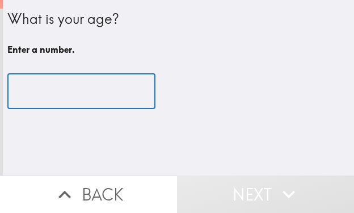
click at [59, 87] on input "number" at bounding box center [81, 91] width 148 height 35
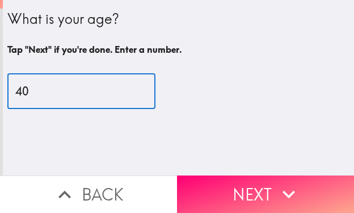
type input "40"
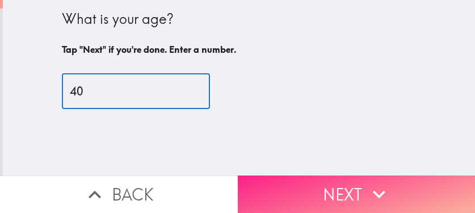
click at [354, 182] on icon "button" at bounding box center [379, 194] width 25 height 25
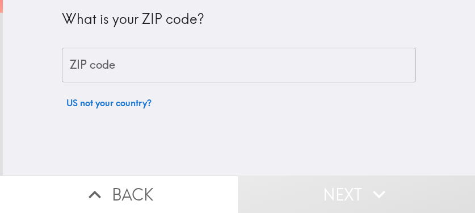
click at [244, 67] on input "ZIP code" at bounding box center [239, 65] width 354 height 35
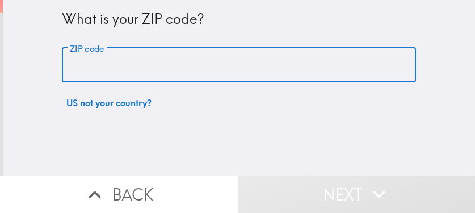
paste input "33606"
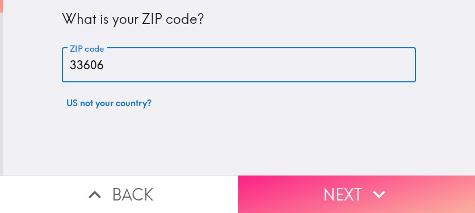
type input "33606"
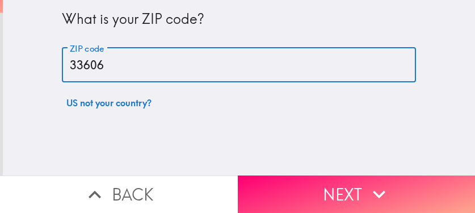
click at [303, 176] on button "Next" at bounding box center [357, 193] width 238 height 37
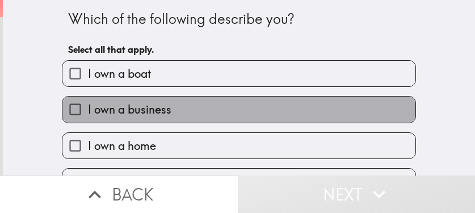
click at [248, 114] on label "I own a business" at bounding box center [238, 109] width 353 height 26
click at [88, 114] on input "I own a business" at bounding box center [75, 109] width 26 height 26
checkbox input "true"
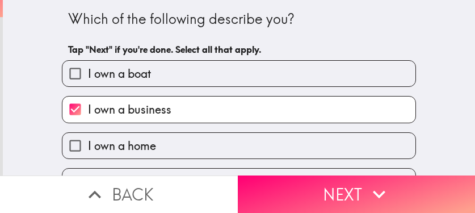
click at [195, 149] on label "I own a home" at bounding box center [238, 146] width 353 height 26
click at [88, 149] on input "I own a home" at bounding box center [75, 146] width 26 height 26
checkbox input "true"
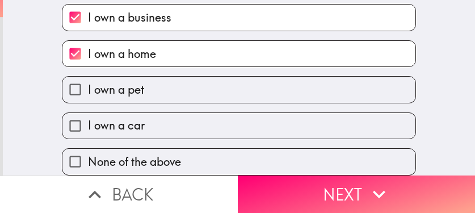
scroll to position [100, 0]
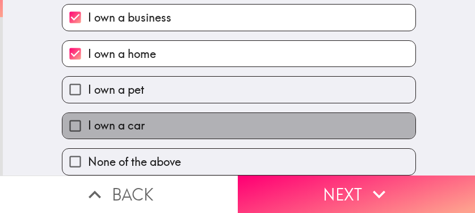
click at [186, 114] on label "I own a car" at bounding box center [238, 126] width 353 height 26
click at [88, 114] on input "I own a car" at bounding box center [75, 126] width 26 height 26
checkbox input "true"
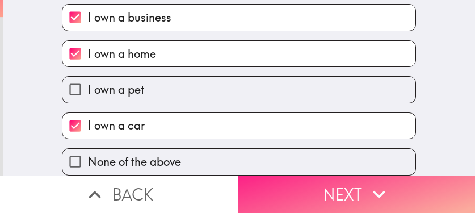
click at [291, 194] on button "Next" at bounding box center [357, 193] width 238 height 37
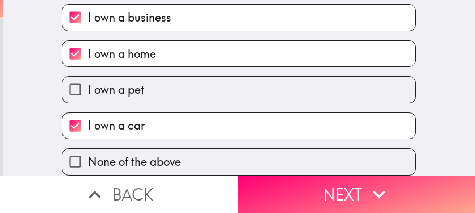
scroll to position [0, 0]
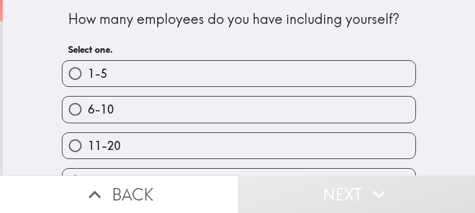
click at [202, 103] on label "6-10" at bounding box center [238, 109] width 353 height 26
click at [88, 103] on input "6-10" at bounding box center [75, 109] width 26 height 26
radio input "true"
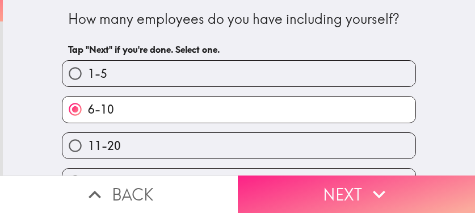
click at [297, 183] on button "Next" at bounding box center [357, 193] width 238 height 37
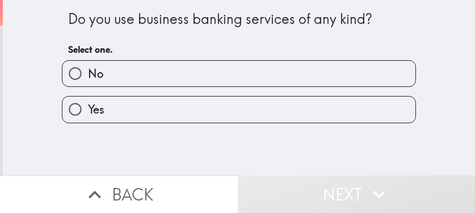
click at [229, 123] on div "Yes" at bounding box center [239, 109] width 354 height 27
click at [98, 102] on label "Yes" at bounding box center [238, 109] width 353 height 26
click at [88, 102] on input "Yes" at bounding box center [75, 109] width 26 height 26
radio input "true"
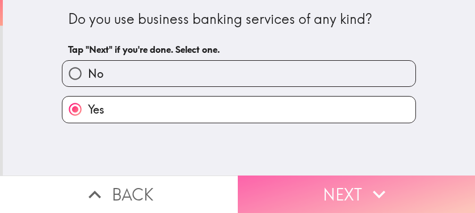
click at [345, 182] on button "Next" at bounding box center [357, 193] width 238 height 37
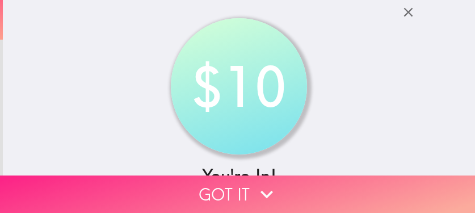
click at [354, 187] on button "Got it" at bounding box center [237, 193] width 475 height 37
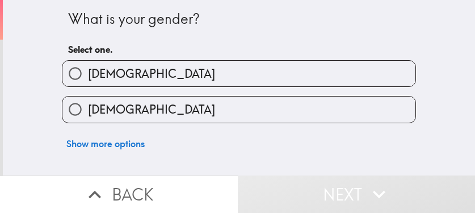
click at [231, 110] on label "[DEMOGRAPHIC_DATA]" at bounding box center [238, 109] width 353 height 26
click at [88, 110] on input "[DEMOGRAPHIC_DATA]" at bounding box center [75, 109] width 26 height 26
radio input "true"
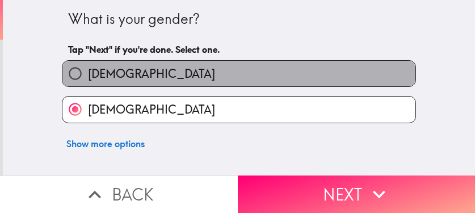
click at [150, 76] on label "[DEMOGRAPHIC_DATA]" at bounding box center [238, 74] width 353 height 26
click at [88, 76] on input "[DEMOGRAPHIC_DATA]" at bounding box center [75, 74] width 26 height 26
radio input "true"
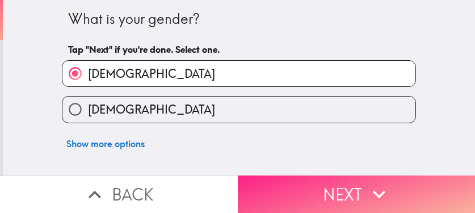
click at [353, 186] on button "Next" at bounding box center [357, 193] width 238 height 37
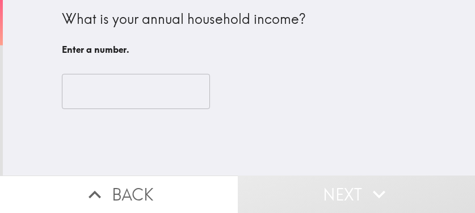
click at [86, 94] on input "number" at bounding box center [136, 91] width 148 height 35
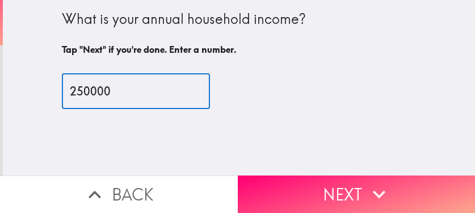
type input "250000"
drag, startPoint x: 104, startPoint y: 92, endPoint x: 11, endPoint y: 107, distance: 93.7
click at [13, 106] on div "What is your annual household income? Tap "Next" if you're done. Enter a number…" at bounding box center [239, 87] width 472 height 175
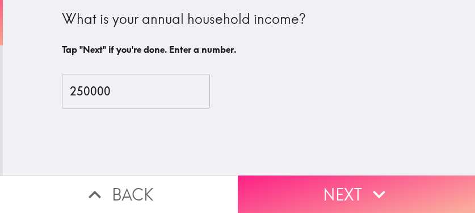
click at [354, 176] on button "Next" at bounding box center [357, 193] width 238 height 37
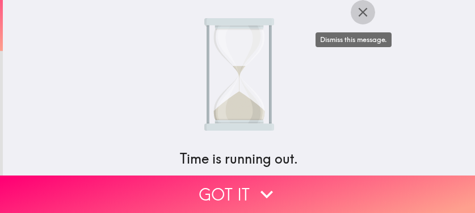
click at [354, 13] on icon "button" at bounding box center [362, 12] width 15 height 15
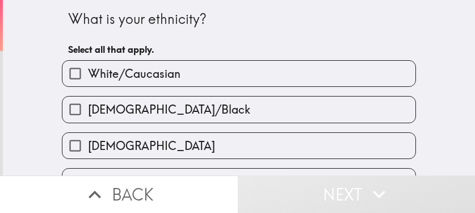
drag, startPoint x: 263, startPoint y: 110, endPoint x: 219, endPoint y: 112, distance: 43.7
click at [263, 110] on label "[DEMOGRAPHIC_DATA]/Black" at bounding box center [238, 109] width 353 height 26
click at [88, 110] on input "[DEMOGRAPHIC_DATA]/Black" at bounding box center [75, 109] width 26 height 26
checkbox input "true"
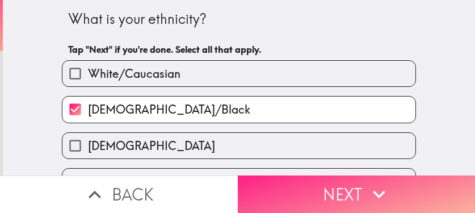
click at [354, 192] on button "Next" at bounding box center [357, 193] width 238 height 37
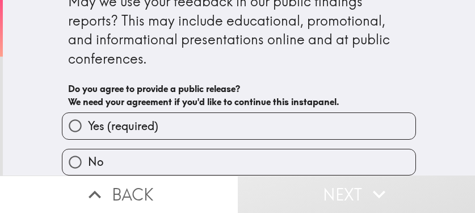
drag, startPoint x: 239, startPoint y: 115, endPoint x: 259, endPoint y: 130, distance: 25.5
click at [239, 115] on label "Yes (required)" at bounding box center [238, 126] width 353 height 26
click at [88, 115] on input "Yes (required)" at bounding box center [75, 126] width 26 height 26
radio input "true"
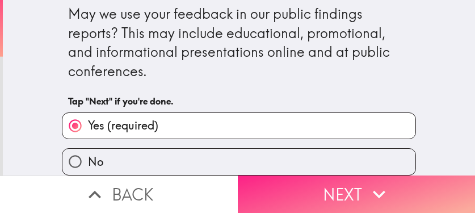
click at [314, 187] on button "Next" at bounding box center [357, 193] width 238 height 37
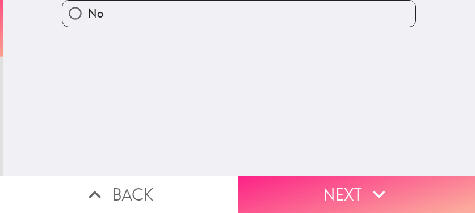
scroll to position [0, 0]
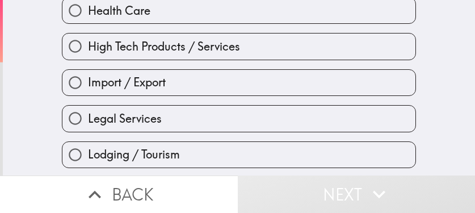
scroll to position [397, 0]
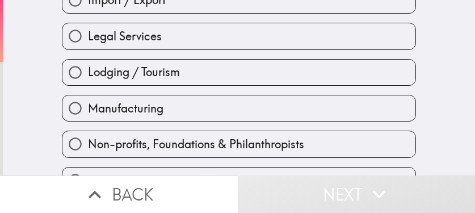
click at [175, 135] on label "Non-profits, Foundations & Philanthropists" at bounding box center [238, 144] width 353 height 26
click at [88, 135] on input "Non-profits, Foundations & Philanthropists" at bounding box center [75, 144] width 26 height 26
radio input "true"
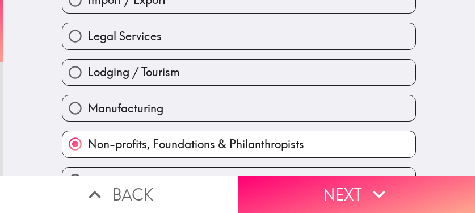
drag, startPoint x: 184, startPoint y: 112, endPoint x: 32, endPoint y: 114, distance: 152.1
click at [183, 112] on label "Manufacturing" at bounding box center [238, 108] width 353 height 26
click at [88, 112] on input "Manufacturing" at bounding box center [75, 108] width 26 height 26
radio input "true"
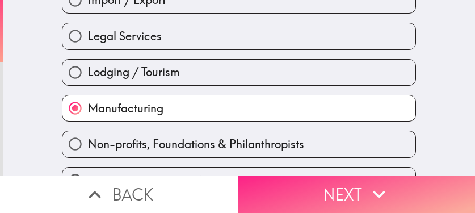
click at [330, 182] on button "Next" at bounding box center [357, 193] width 238 height 37
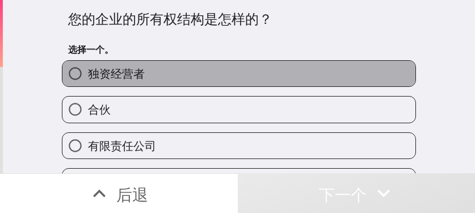
click at [233, 74] on label "独资经营者" at bounding box center [238, 74] width 353 height 26
click at [88, 74] on input "独资经营者" at bounding box center [75, 74] width 26 height 26
radio input "true"
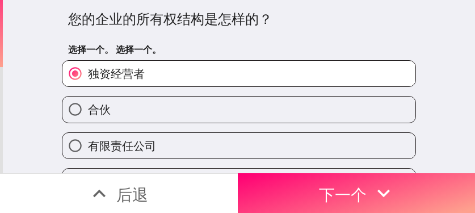
drag, startPoint x: 178, startPoint y: 108, endPoint x: 253, endPoint y: 111, distance: 74.9
click at [178, 108] on label "合伙" at bounding box center [238, 109] width 353 height 26
click at [88, 108] on input "合伙" at bounding box center [75, 109] width 26 height 26
radio input "true"
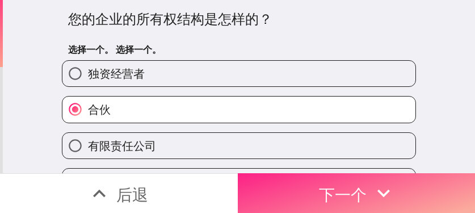
click at [354, 192] on font "下一个" at bounding box center [343, 194] width 48 height 20
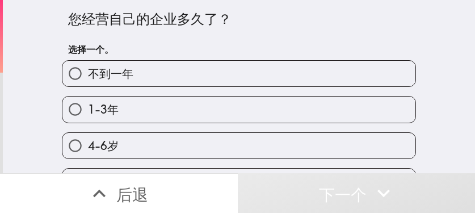
click at [230, 109] on label "1-3年" at bounding box center [238, 109] width 353 height 26
click at [88, 109] on input "1-3年" at bounding box center [75, 109] width 26 height 26
radio input "true"
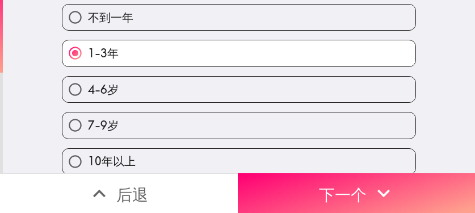
scroll to position [66, 0]
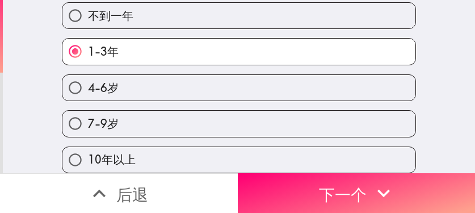
drag, startPoint x: 142, startPoint y: 119, endPoint x: 260, endPoint y: 110, distance: 119.0
click at [143, 119] on label "7-9岁" at bounding box center [238, 124] width 353 height 26
click at [88, 119] on input "7-9岁" at bounding box center [75, 124] width 26 height 26
radio input "true"
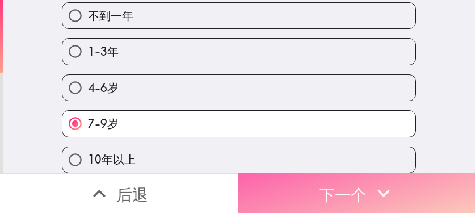
click at [354, 184] on font "下一个" at bounding box center [343, 194] width 48 height 20
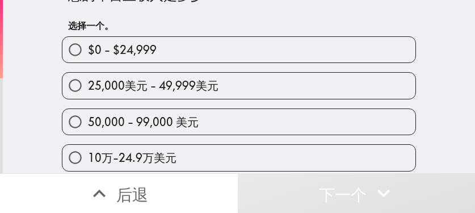
scroll to position [114, 0]
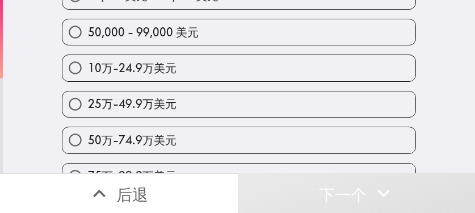
drag, startPoint x: 259, startPoint y: 110, endPoint x: 266, endPoint y: 117, distance: 9.6
click at [259, 110] on label "25万-49.9万美元" at bounding box center [238, 104] width 353 height 26
click at [88, 110] on input "25万-49.9万美元" at bounding box center [75, 104] width 26 height 26
radio input "true"
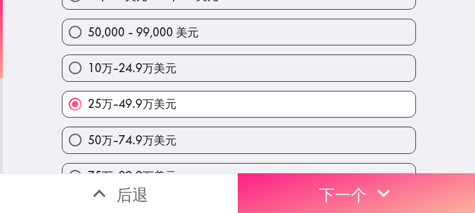
click at [319, 184] on font "下一个" at bounding box center [343, 194] width 48 height 20
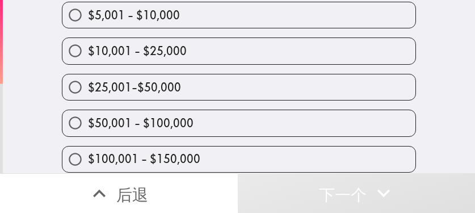
scroll to position [94, 0]
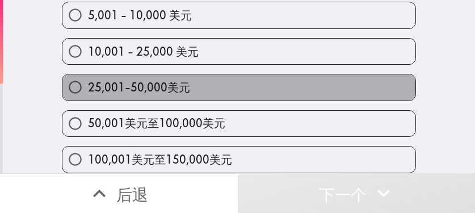
click at [237, 87] on label "25,001-50,000美元" at bounding box center [238, 87] width 353 height 26
click at [88, 87] on input "25,001-50,000美元" at bounding box center [75, 87] width 26 height 26
radio input "true"
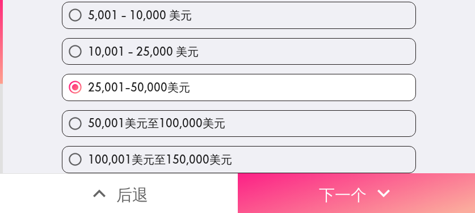
click at [354, 187] on button "下一个" at bounding box center [357, 193] width 238 height 40
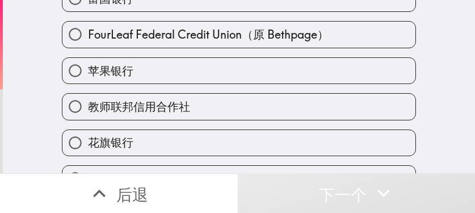
scroll to position [18, 0]
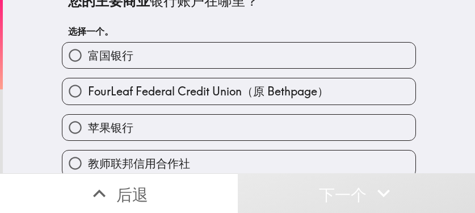
drag, startPoint x: 219, startPoint y: 98, endPoint x: 230, endPoint y: 99, distance: 10.8
click at [219, 98] on font "FourLeaf Federal Credit Union（原 Bethpage）" at bounding box center [208, 91] width 241 height 14
click at [88, 98] on input "FourLeaf Federal Credit Union（原 Bethpage）" at bounding box center [75, 91] width 26 height 26
radio input "true"
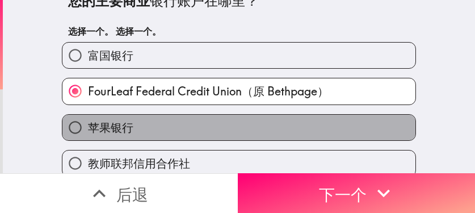
drag, startPoint x: 175, startPoint y: 125, endPoint x: 74, endPoint y: 118, distance: 101.2
click at [175, 125] on label "苹果银行" at bounding box center [238, 128] width 353 height 26
click at [88, 125] on input "苹果银行" at bounding box center [75, 128] width 26 height 26
radio input "true"
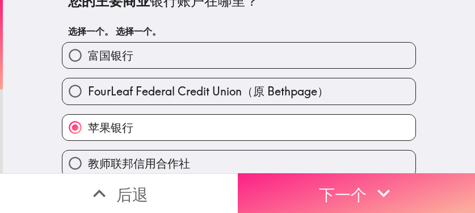
click at [347, 188] on font "下一个" at bounding box center [343, 194] width 48 height 20
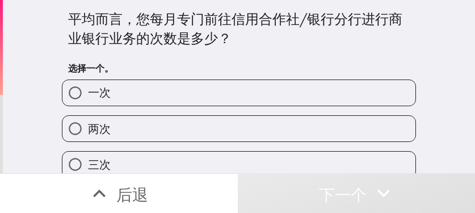
click at [208, 136] on label "两次" at bounding box center [238, 129] width 353 height 26
click at [88, 136] on input "两次" at bounding box center [75, 129] width 26 height 26
radio input "true"
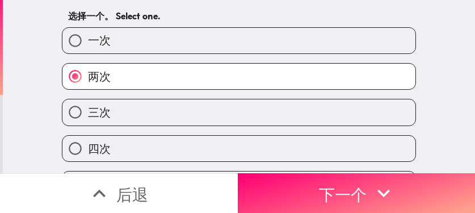
scroll to position [57, 0]
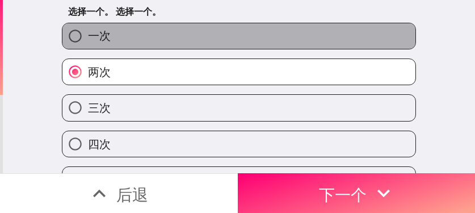
click at [146, 39] on label "一次" at bounding box center [238, 36] width 353 height 26
click at [88, 39] on input "一次" at bounding box center [75, 36] width 26 height 26
radio input "true"
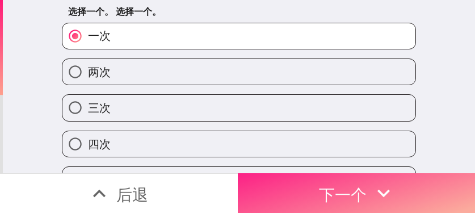
click at [354, 185] on button "下一个" at bounding box center [357, 193] width 238 height 40
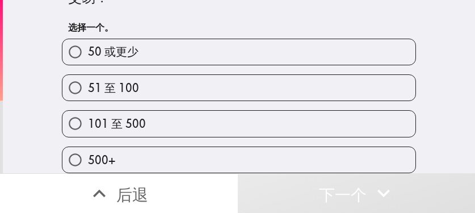
scroll to position [49, 0]
click at [291, 117] on label "101 至 500" at bounding box center [238, 124] width 353 height 26
click at [88, 117] on input "101 至 500" at bounding box center [75, 124] width 26 height 26
radio input "true"
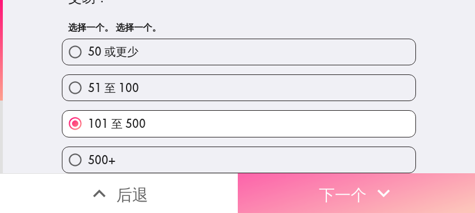
click at [354, 196] on font "下一个" at bounding box center [343, 193] width 48 height 30
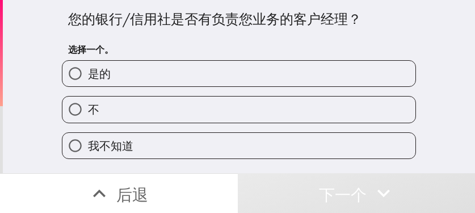
click at [251, 81] on label "是的" at bounding box center [238, 74] width 353 height 26
click at [88, 81] on input "是的" at bounding box center [75, 74] width 26 height 26
radio input "true"
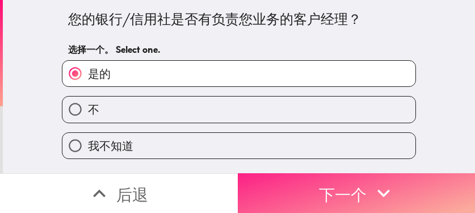
click at [319, 188] on font "下一个" at bounding box center [343, 194] width 48 height 20
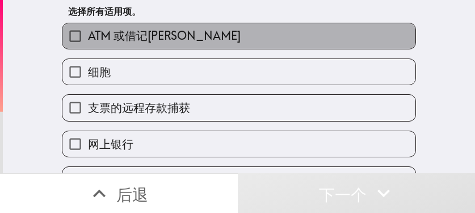
click at [188, 37] on label "ATM 或借记[PERSON_NAME]" at bounding box center [238, 36] width 353 height 26
click at [88, 37] on input "ATM 或借记[PERSON_NAME]" at bounding box center [75, 36] width 26 height 26
checkbox input "true"
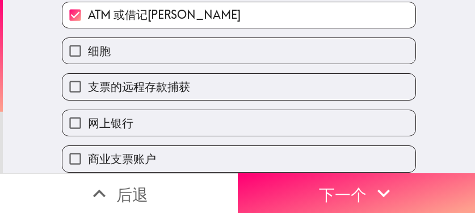
scroll to position [114, 0]
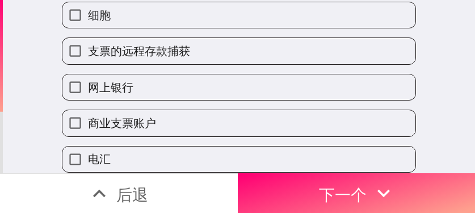
click at [184, 53] on label "支票的远程存款捕获" at bounding box center [238, 51] width 353 height 26
click at [88, 53] on input "支票的远程存款捕获" at bounding box center [75, 51] width 26 height 26
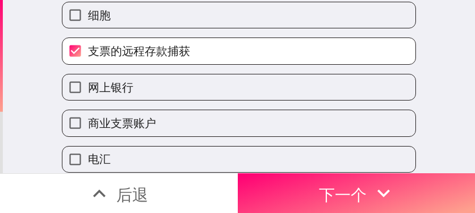
drag, startPoint x: 202, startPoint y: 57, endPoint x: 197, endPoint y: 68, distance: 11.7
click at [202, 57] on label "支票的远程存款捕获" at bounding box center [238, 51] width 353 height 26
click at [88, 57] on input "支票的远程存款捕获" at bounding box center [75, 51] width 26 height 26
checkbox input "false"
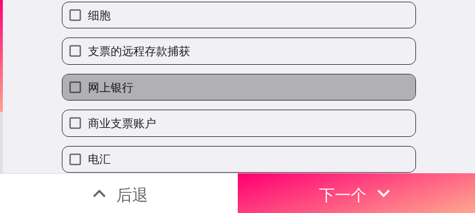
click at [178, 90] on label "网上银行" at bounding box center [238, 87] width 353 height 26
click at [88, 90] on input "网上银行" at bounding box center [75, 87] width 26 height 26
checkbox input "true"
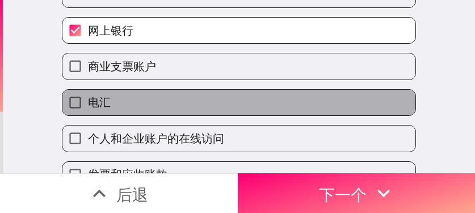
click at [154, 95] on label "电汇" at bounding box center [238, 103] width 353 height 26
click at [88, 95] on input "电汇" at bounding box center [75, 103] width 26 height 26
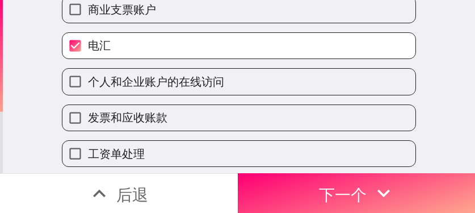
click at [172, 49] on label "电汇" at bounding box center [238, 46] width 353 height 26
click at [88, 49] on input "电汇" at bounding box center [75, 46] width 26 height 26
checkbox input "false"
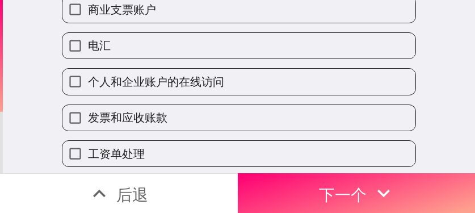
click at [175, 89] on span "个人和企业账户的在线访问" at bounding box center [156, 82] width 136 height 16
click at [88, 89] on input "个人和企业账户的在线访问" at bounding box center [75, 82] width 26 height 26
checkbox input "true"
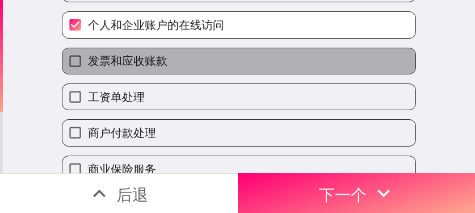
click at [159, 61] on label "发票和应收账款" at bounding box center [238, 61] width 353 height 26
click at [88, 61] on input "发票和应收账款" at bounding box center [75, 61] width 26 height 26
checkbox input "true"
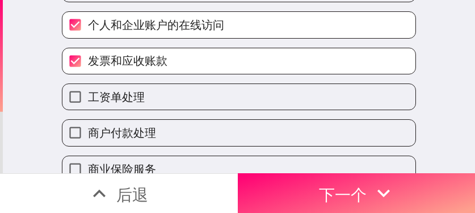
click at [142, 106] on label "工资单处理" at bounding box center [238, 97] width 353 height 26
click at [88, 106] on input "工资单处理" at bounding box center [75, 97] width 26 height 26
checkbox input "true"
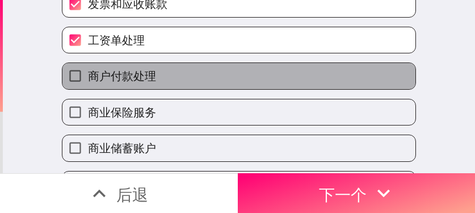
click at [168, 73] on label "商户付款处理" at bounding box center [238, 76] width 353 height 26
click at [88, 73] on input "商户付款处理" at bounding box center [75, 76] width 26 height 26
checkbox input "true"
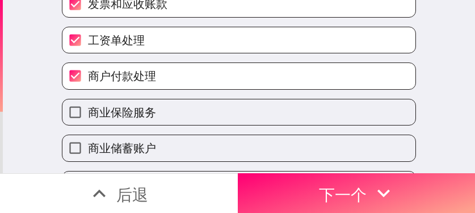
drag, startPoint x: 155, startPoint y: 114, endPoint x: 165, endPoint y: 104, distance: 13.6
click at [155, 114] on label "商业保险服务" at bounding box center [238, 112] width 353 height 26
click at [88, 114] on input "商业保险服务" at bounding box center [75, 112] width 26 height 26
checkbox input "true"
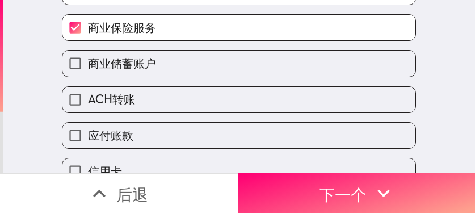
scroll to position [454, 0]
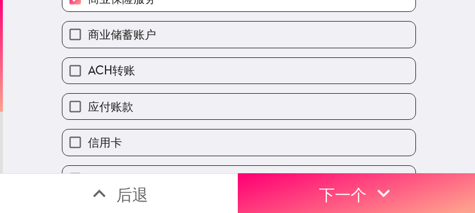
click at [176, 37] on label "商业储蓄账户" at bounding box center [238, 35] width 353 height 26
click at [88, 37] on input "商业储蓄账户" at bounding box center [75, 35] width 26 height 26
checkbox input "true"
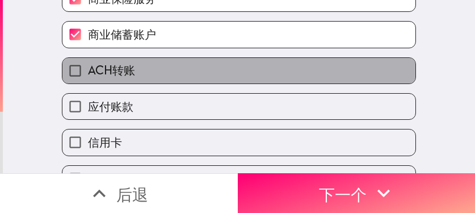
click at [153, 73] on label "ACH转账" at bounding box center [238, 71] width 353 height 26
click at [88, 73] on input "ACH转账" at bounding box center [75, 71] width 26 height 26
checkbox input "true"
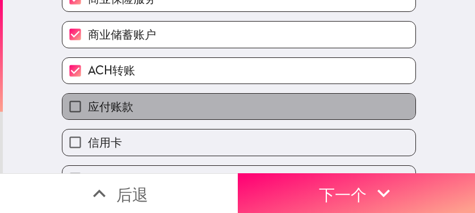
click at [163, 102] on label "应付账款" at bounding box center [238, 107] width 353 height 26
click at [88, 102] on input "应付账款" at bounding box center [75, 107] width 26 height 26
checkbox input "true"
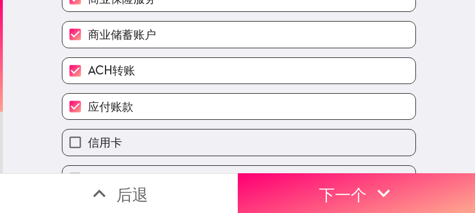
click at [153, 133] on label "信用卡" at bounding box center [238, 142] width 353 height 26
click at [88, 133] on input "信用卡" at bounding box center [75, 142] width 26 height 26
checkbox input "true"
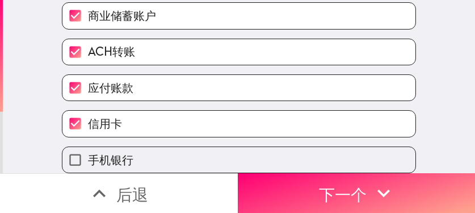
scroll to position [481, 0]
click at [178, 147] on label "手机银行" at bounding box center [238, 160] width 353 height 26
click at [88, 147] on input "手机银行" at bounding box center [75, 160] width 26 height 26
checkbox input "true"
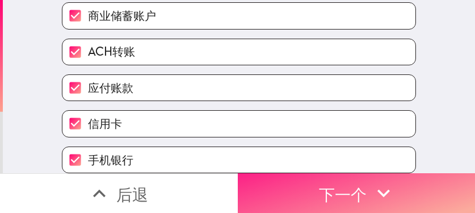
drag, startPoint x: 316, startPoint y: 185, endPoint x: 297, endPoint y: 187, distance: 18.2
click at [319, 185] on font "下一个" at bounding box center [343, 194] width 48 height 20
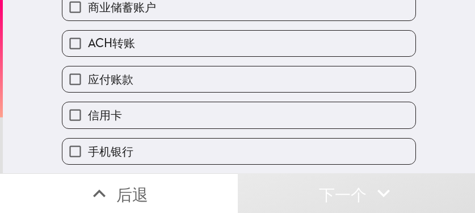
scroll to position [463, 0]
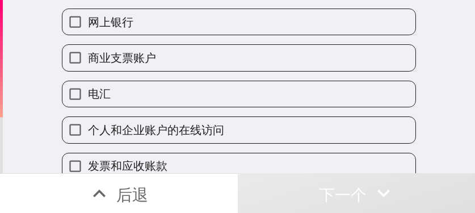
click at [180, 96] on label "电汇" at bounding box center [238, 94] width 353 height 26
click at [88, 96] on input "电汇" at bounding box center [75, 94] width 26 height 26
checkbox input "true"
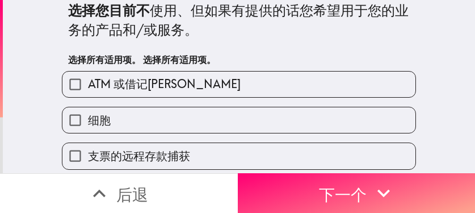
click at [159, 115] on label "细胞" at bounding box center [238, 120] width 353 height 26
click at [88, 115] on input "细胞" at bounding box center [75, 120] width 26 height 26
checkbox input "true"
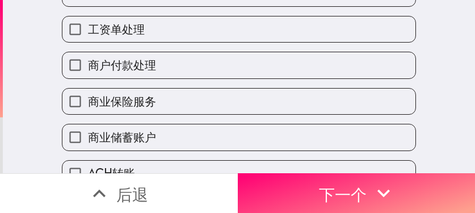
scroll to position [347, 0]
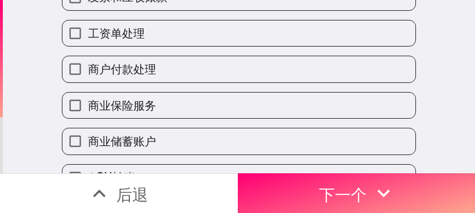
click at [179, 111] on label "商业保险服务" at bounding box center [238, 106] width 353 height 26
click at [88, 111] on input "商业保险服务" at bounding box center [75, 106] width 26 height 26
checkbox input "true"
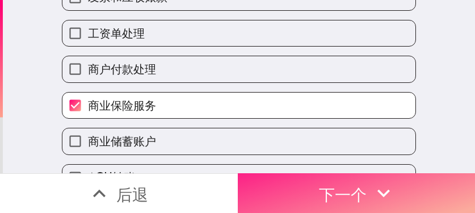
click at [283, 182] on button "下一个" at bounding box center [357, 193] width 238 height 40
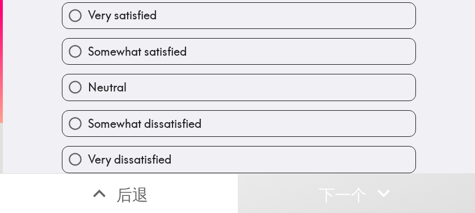
scroll to position [66, 0]
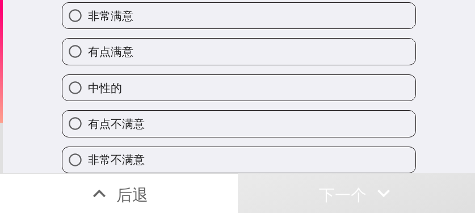
click at [211, 65] on div "中性的" at bounding box center [234, 83] width 363 height 36
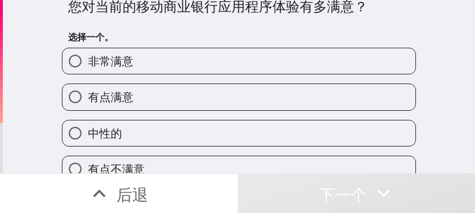
scroll to position [0, 0]
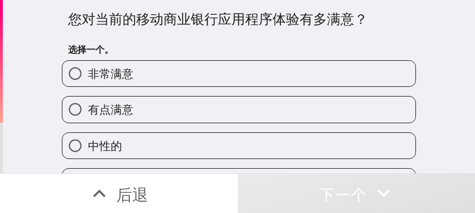
click at [182, 75] on label "非常满意" at bounding box center [238, 74] width 353 height 26
click at [88, 75] on input "非常满意" at bounding box center [75, 74] width 26 height 26
radio input "true"
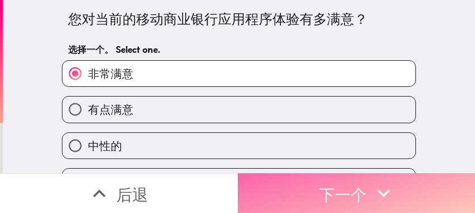
click at [326, 192] on font "下一个" at bounding box center [343, 194] width 48 height 20
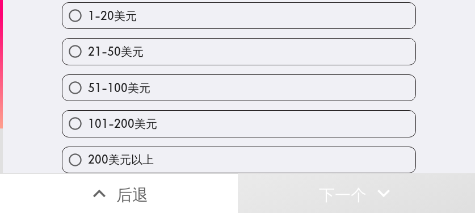
click at [182, 93] on label "51-100美元" at bounding box center [238, 88] width 353 height 26
click at [88, 93] on input "51-100美元" at bounding box center [75, 88] width 26 height 26
radio input "true"
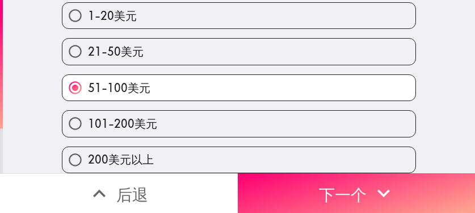
scroll to position [121, 0]
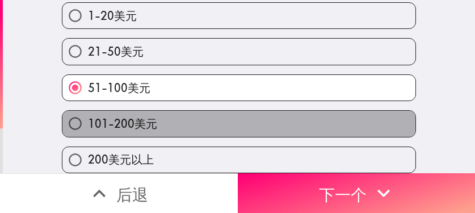
click at [260, 111] on label "101-200美元" at bounding box center [238, 124] width 353 height 26
click at [88, 111] on input "101-200美元" at bounding box center [75, 124] width 26 height 26
radio input "true"
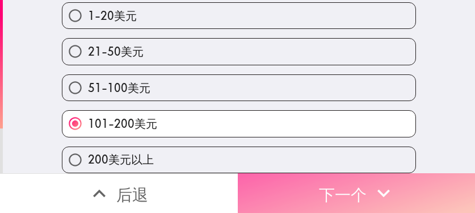
click at [354, 189] on font "下一个" at bounding box center [343, 194] width 48 height 20
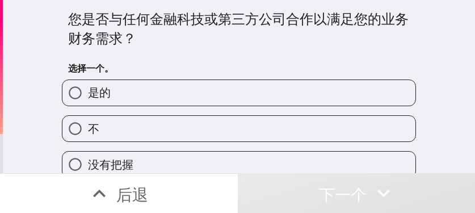
click at [275, 94] on label "是的" at bounding box center [238, 93] width 353 height 26
click at [88, 94] on input "是的" at bounding box center [75, 93] width 26 height 26
radio input "true"
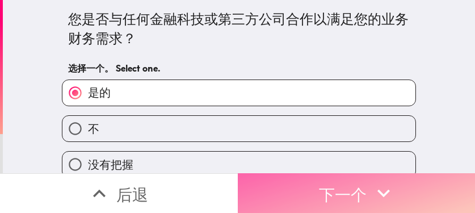
click at [354, 187] on icon "button" at bounding box center [383, 192] width 25 height 25
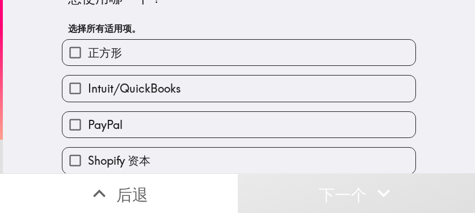
scroll to position [57, 0]
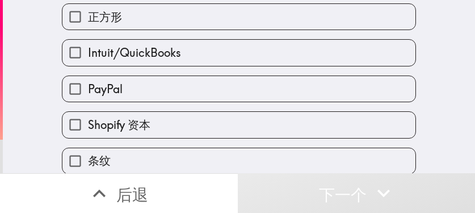
click at [182, 64] on label "Intuit/QuickBooks" at bounding box center [238, 53] width 353 height 26
click at [88, 64] on input "Intuit/QuickBooks" at bounding box center [75, 53] width 26 height 26
checkbox input "true"
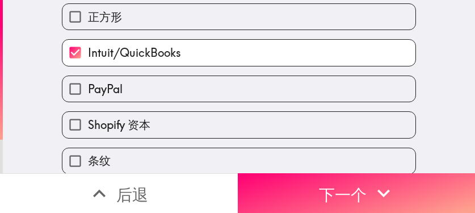
click at [158, 96] on label "PayPal" at bounding box center [238, 89] width 353 height 26
click at [88, 96] on input "PayPal" at bounding box center [75, 89] width 26 height 26
checkbox input "true"
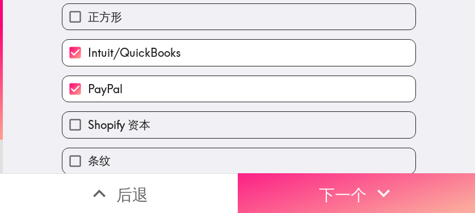
click at [294, 185] on button "下一个" at bounding box center [357, 193] width 238 height 40
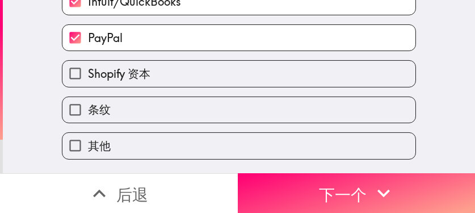
scroll to position [0, 0]
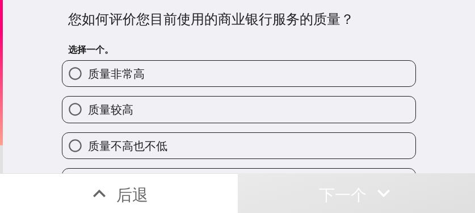
click at [253, 75] on label "质量非常高" at bounding box center [238, 74] width 353 height 26
click at [88, 75] on input "质量非常高" at bounding box center [75, 74] width 26 height 26
radio input "true"
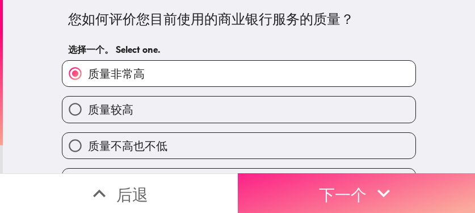
click at [338, 184] on font "下一个" at bounding box center [343, 194] width 48 height 20
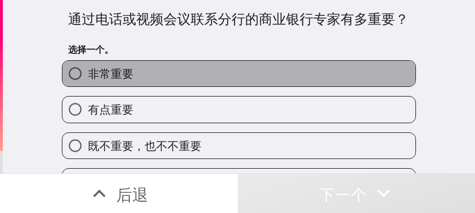
drag, startPoint x: 286, startPoint y: 77, endPoint x: 287, endPoint y: 83, distance: 6.3
click at [286, 77] on label "非常重要" at bounding box center [238, 74] width 353 height 26
click at [88, 77] on input "非常重要" at bounding box center [75, 74] width 26 height 26
radio input "true"
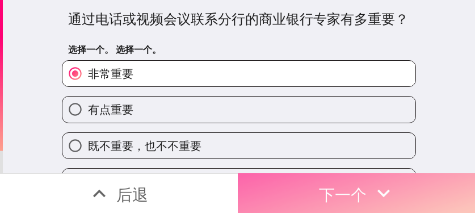
click at [344, 188] on font "下一个" at bounding box center [343, 194] width 48 height 20
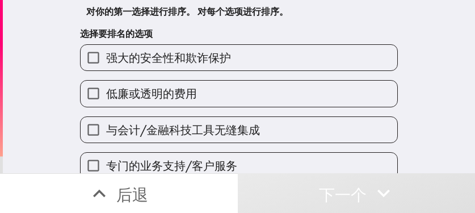
click at [234, 61] on label "强大的安全性和欺诈保护" at bounding box center [239, 58] width 317 height 26
click at [106, 61] on input "强大的安全性和欺诈保护" at bounding box center [94, 58] width 26 height 26
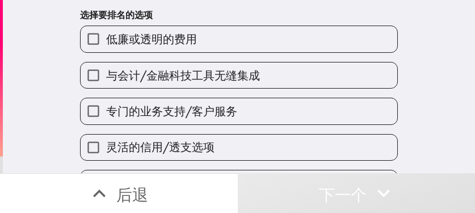
click at [222, 115] on font "专门的业务支持/客户服务" at bounding box center [171, 111] width 131 height 14
click at [106, 115] on input "专门的业务支持/客户服务" at bounding box center [94, 111] width 26 height 26
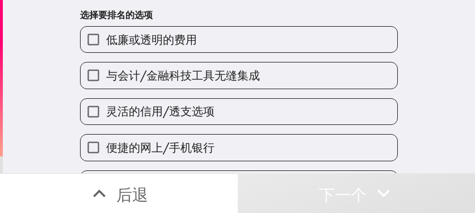
click at [228, 68] on span "与会计/金融科技工具无缝集成" at bounding box center [183, 76] width 154 height 16
click at [106, 67] on input "与会计/金融科技工具无缝集成" at bounding box center [94, 75] width 26 height 26
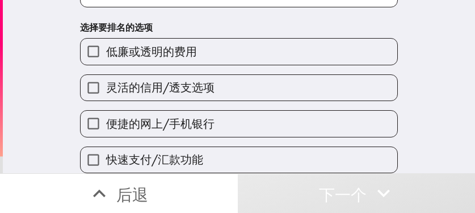
drag, startPoint x: 225, startPoint y: 112, endPoint x: 224, endPoint y: 127, distance: 14.8
click at [225, 112] on label "便捷的网上/手机银行" at bounding box center [239, 124] width 317 height 26
click at [106, 112] on input "便捷的网上/手机银行" at bounding box center [94, 124] width 26 height 26
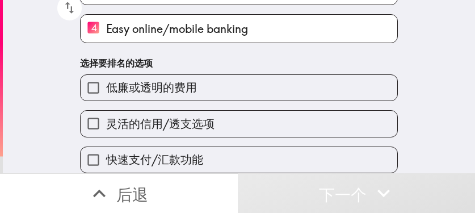
drag, startPoint x: 221, startPoint y: 89, endPoint x: 223, endPoint y: 101, distance: 12.6
click at [221, 89] on label "低廉或透明的费用" at bounding box center [239, 88] width 317 height 26
click at [106, 89] on input "低廉或透明的费用" at bounding box center [94, 88] width 26 height 26
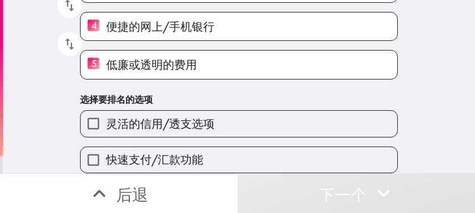
drag, startPoint x: 241, startPoint y: 143, endPoint x: 36, endPoint y: 147, distance: 204.9
click at [240, 147] on label "快速支付/汇款功能" at bounding box center [239, 160] width 317 height 26
click at [106, 147] on input "快速支付/汇款功能" at bounding box center [94, 160] width 26 height 26
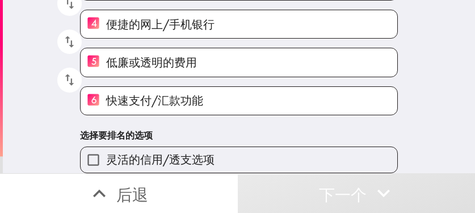
scroll to position [193, 0]
click at [195, 152] on font "灵活的信用/透支选项" at bounding box center [160, 159] width 108 height 14
click at [106, 150] on input "灵活的信用/透支选项" at bounding box center [94, 160] width 26 height 26
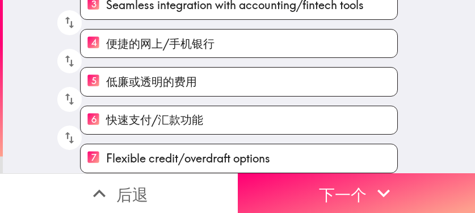
scroll to position [174, 0]
click at [191, 152] on span "Flexible credit/overdraft options" at bounding box center [188, 158] width 164 height 16
click at [106, 152] on input "7 Flexible credit/overdraft options" at bounding box center [94, 158] width 26 height 28
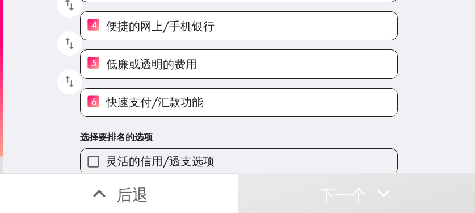
scroll to position [193, 0]
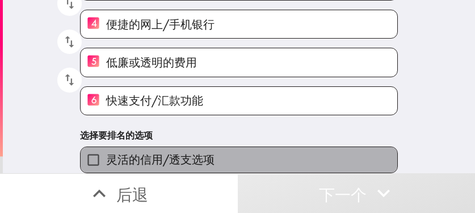
click at [168, 152] on span "灵活的信用/透支选项" at bounding box center [160, 160] width 108 height 16
click at [106, 147] on input "灵活的信用/透支选项" at bounding box center [94, 160] width 26 height 26
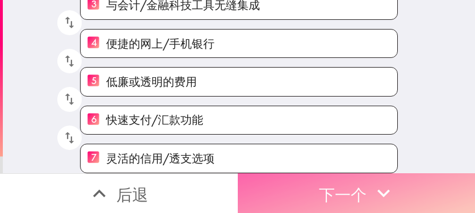
click at [354, 189] on button "下一个" at bounding box center [357, 193] width 238 height 40
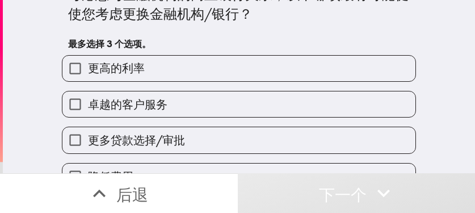
scroll to position [22, 0]
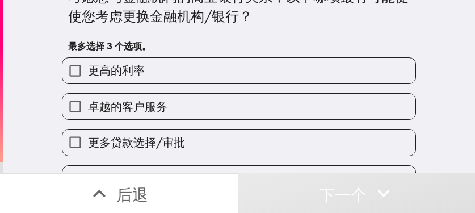
drag, startPoint x: 234, startPoint y: 98, endPoint x: 230, endPoint y: 107, distance: 9.9
click at [234, 98] on label "卓越的客户服务" at bounding box center [238, 107] width 353 height 26
click at [88, 98] on input "卓越的客户服务" at bounding box center [75, 107] width 26 height 26
checkbox input "true"
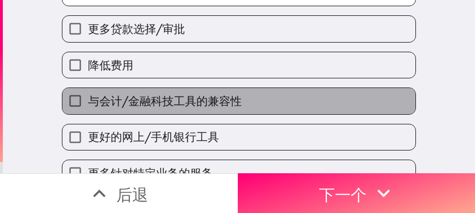
click at [217, 94] on font "与会计/金融科技工具的兼容性" at bounding box center [165, 101] width 154 height 14
click at [88, 94] on input "与会计/金融科技工具的兼容性" at bounding box center [75, 101] width 26 height 26
checkbox input "true"
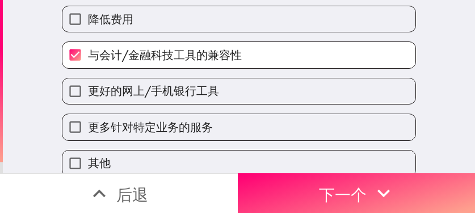
scroll to position [194, 0]
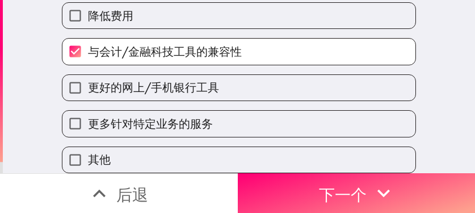
click at [212, 79] on label "更好的网上/手机银行工具" at bounding box center [238, 88] width 353 height 26
click at [88, 79] on input "更好的网上/手机银行工具" at bounding box center [75, 88] width 26 height 26
checkbox input "true"
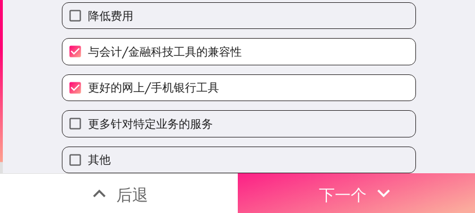
click at [328, 184] on font "下一个" at bounding box center [343, 194] width 48 height 20
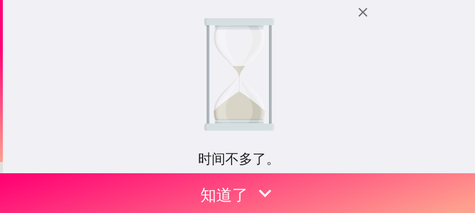
click at [368, 64] on div "时间不多了。 您之前有资格使用此即时面板，但现在已满。我们将为您保留一个位置，截止日期为 2025年8月10日 凌晨3:19 ，请尽快填写！ 如果您有任何疑问…" at bounding box center [239, 86] width 472 height 173
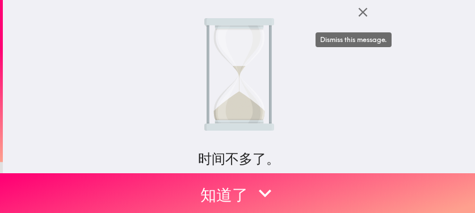
click at [360, 13] on icon "button" at bounding box center [362, 12] width 15 height 15
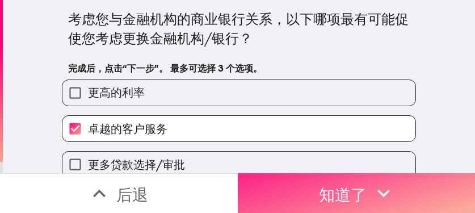
click at [331, 184] on font "知道了" at bounding box center [343, 194] width 48 height 20
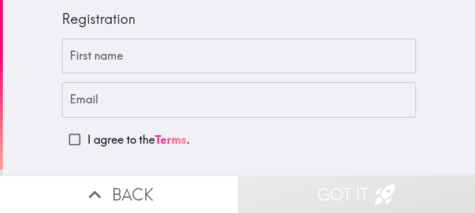
drag, startPoint x: 31, startPoint y: 131, endPoint x: 50, endPoint y: 124, distance: 20.5
click at [31, 131] on div "Registration First name First name Email Email I agree to the Terms ." at bounding box center [239, 87] width 472 height 175
click at [125, 62] on input "First name" at bounding box center [239, 56] width 354 height 35
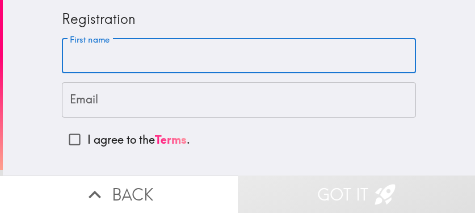
paste input "Rowan"
type input "Rowan"
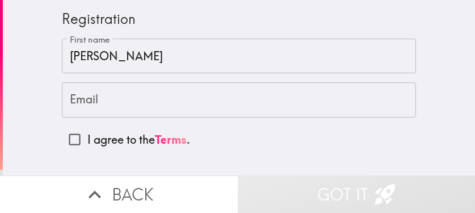
click at [16, 159] on div "Registration First name Rowan First name Email Email I agree to the Terms ." at bounding box center [239, 87] width 472 height 175
click at [104, 99] on input "Email" at bounding box center [239, 99] width 354 height 35
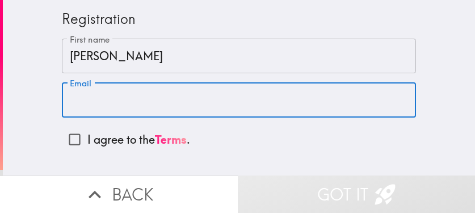
paste input "rowanhayes88124@gmail.com"
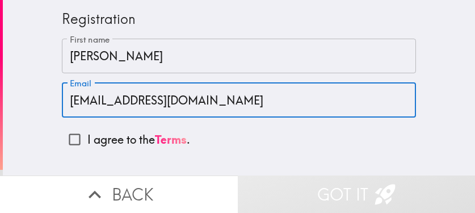
type input "rowanhayes88124@gmail.com"
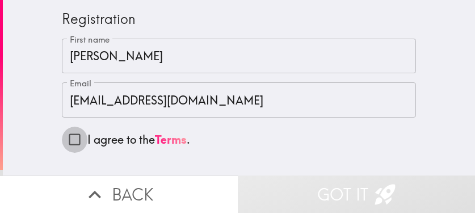
click at [69, 140] on input "I agree to the Terms ." at bounding box center [75, 140] width 26 height 26
checkbox input "true"
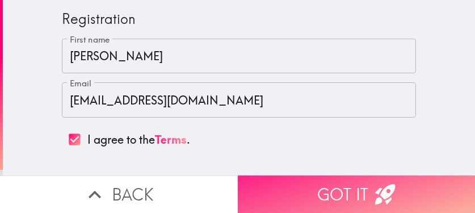
click at [301, 194] on button "Got it" at bounding box center [357, 193] width 238 height 37
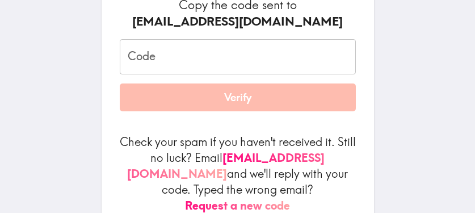
scroll to position [170, 0]
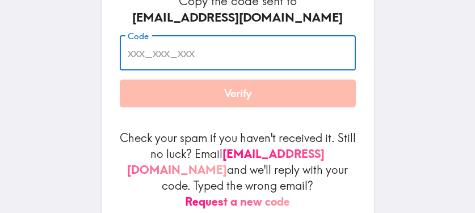
click at [218, 58] on input "Code" at bounding box center [238, 52] width 236 height 35
paste input "36a_Kbb_JQM"
type input "36a_Kbb_JQM"
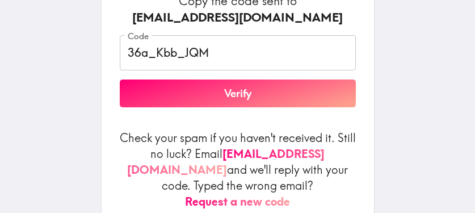
drag, startPoint x: 373, startPoint y: 101, endPoint x: 359, endPoint y: 101, distance: 14.2
click at [373, 101] on div "Almost there... Verify your email to make sure you can get your $10 reward! Cop…" at bounding box center [237, 46] width 363 height 433
click at [314, 93] on button "Verify" at bounding box center [238, 93] width 236 height 28
